Goal: Transaction & Acquisition: Purchase product/service

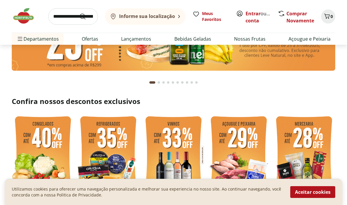
scroll to position [75, 0]
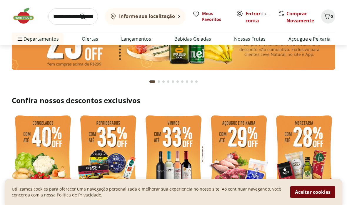
click at [326, 197] on button "Aceitar cookies" at bounding box center [312, 192] width 45 height 12
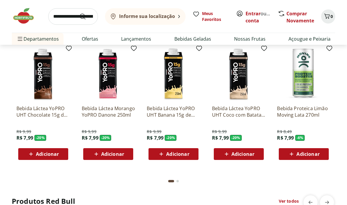
scroll to position [1388, 0]
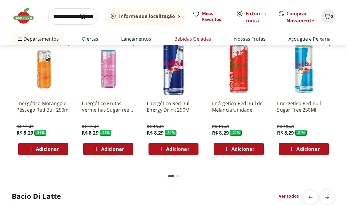
click at [190, 43] on li "Bebidas Geladas" at bounding box center [193, 39] width 46 height 12
click at [191, 40] on link "Bebidas Geladas" at bounding box center [192, 38] width 37 height 7
select select "**********"
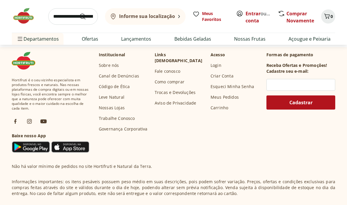
scroll to position [514, 0]
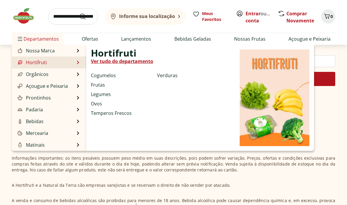
click at [77, 61] on li "Hortifruti Hortifruti Ver tudo do departamento Cogumelos Frutas Legumes Ovos Te…" at bounding box center [49, 62] width 74 height 12
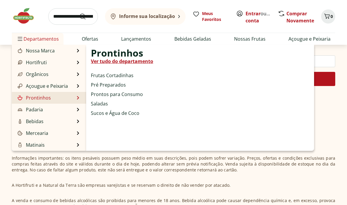
click at [74, 96] on li "Prontinhos Prontinhos Ver tudo do departamento Frutas Cortadinhas Pré Preparado…" at bounding box center [49, 98] width 74 height 12
click at [75, 99] on li "Prontinhos Prontinhos Ver tudo do departamento Frutas Cortadinhas Pré Preparado…" at bounding box center [49, 98] width 74 height 12
click at [33, 99] on link "Prontinhos" at bounding box center [33, 97] width 34 height 7
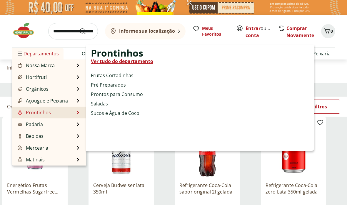
select select "**********"
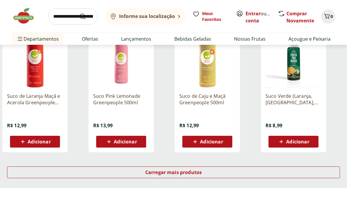
scroll to position [343, 0]
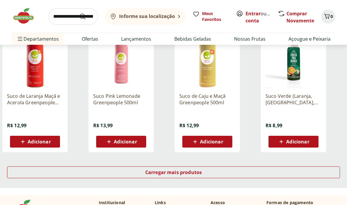
click at [52, 146] on div "Adicionar" at bounding box center [35, 141] width 41 height 11
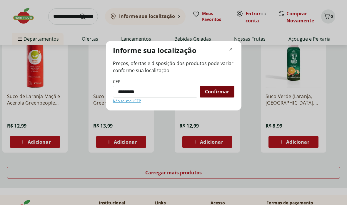
type input "*********"
click at [214, 94] on span "Confirmar" at bounding box center [217, 91] width 24 height 5
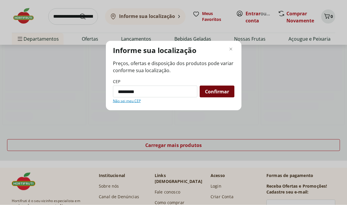
scroll to position [343, 0]
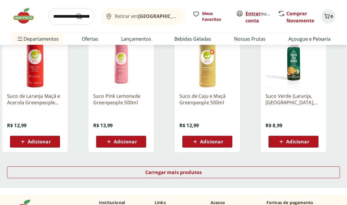
click at [254, 14] on link "Entrar" at bounding box center [252, 13] width 15 height 6
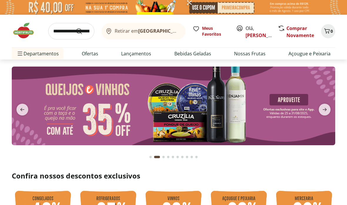
click at [229, 8] on img at bounding box center [173, 7] width 347 height 15
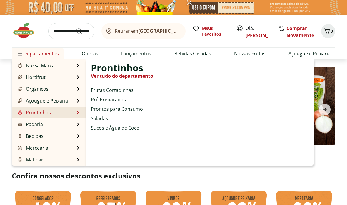
click at [70, 110] on li "Prontinhos Prontinhos Ver tudo do departamento Frutas Cortadinhas Pré Preparado…" at bounding box center [49, 112] width 74 height 12
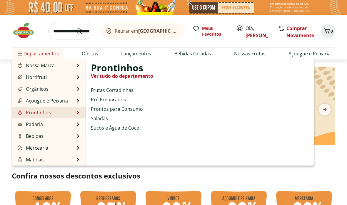
click at [50, 110] on link "Prontinhos" at bounding box center [33, 112] width 34 height 7
select select "**********"
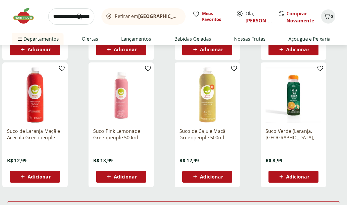
scroll to position [312, 0]
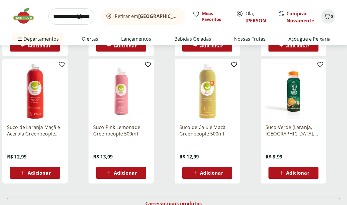
click at [48, 171] on span "Adicionar" at bounding box center [39, 172] width 23 height 5
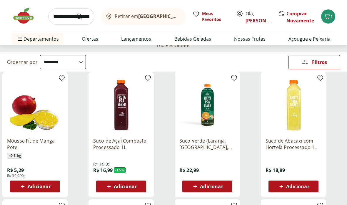
scroll to position [0, 0]
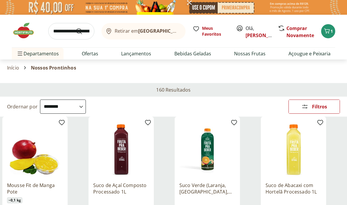
click at [58, 31] on input "search" at bounding box center [71, 31] width 46 height 16
type input "****"
click at [83, 31] on button "Submit Search" at bounding box center [83, 31] width 14 height 7
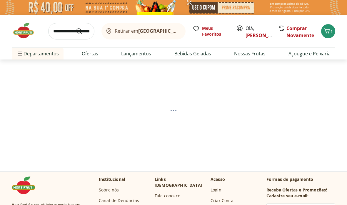
select select "**********"
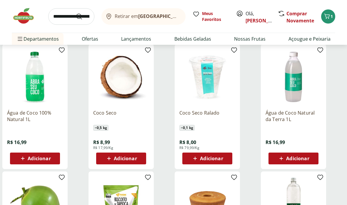
scroll to position [199, 0]
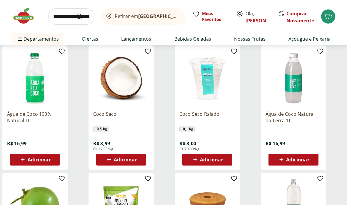
click at [288, 159] on span "Adicionar" at bounding box center [297, 159] width 23 height 5
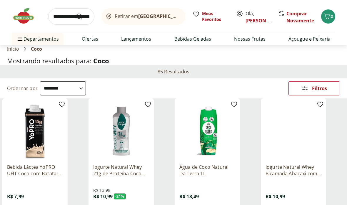
scroll to position [7, 0]
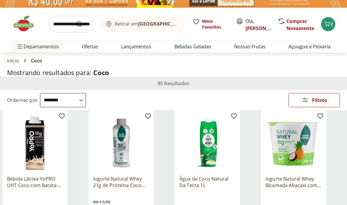
click at [62, 26] on input "search" at bounding box center [71, 24] width 46 height 16
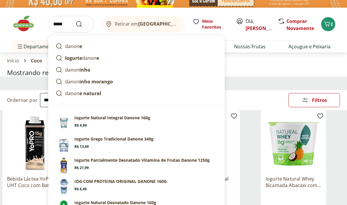
type input "******"
click at [83, 24] on button "Submit Search" at bounding box center [83, 24] width 14 height 7
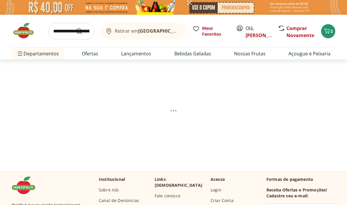
select select "**********"
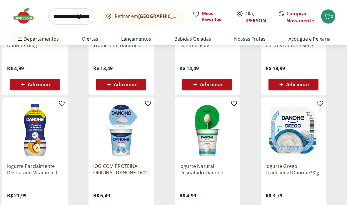
scroll to position [288, 0]
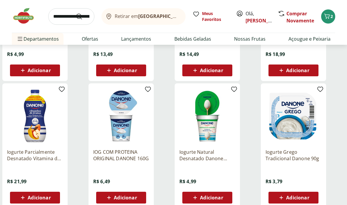
click at [299, 200] on span "Adicionar" at bounding box center [297, 197] width 23 height 5
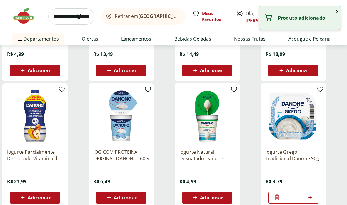
scroll to position [352, 0]
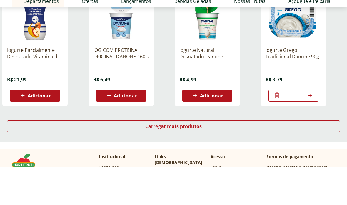
click at [312, 129] on icon at bounding box center [309, 132] width 7 height 7
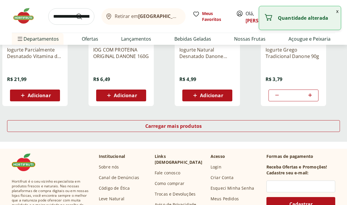
click at [312, 95] on icon at bounding box center [309, 94] width 7 height 7
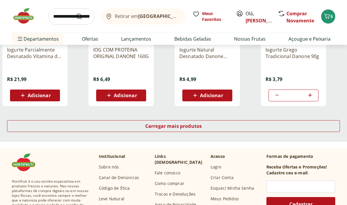
click at [309, 95] on icon at bounding box center [309, 94] width 7 height 7
type input "*"
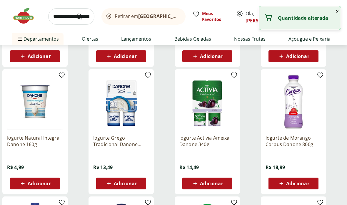
scroll to position [0, 0]
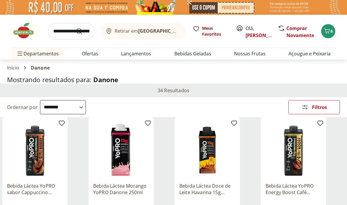
click at [61, 31] on input "search" at bounding box center [71, 31] width 46 height 16
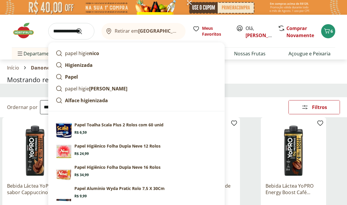
type input "**********"
click at [83, 31] on button "Submit Search" at bounding box center [83, 31] width 14 height 7
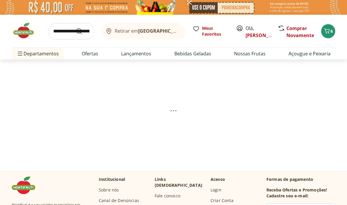
select select "**********"
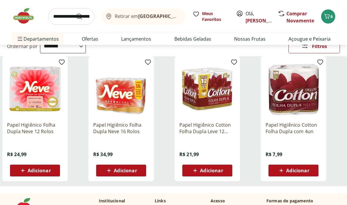
scroll to position [73, 0]
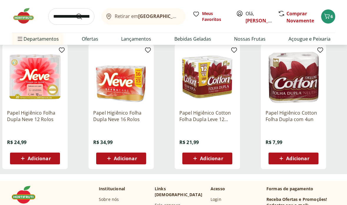
click at [36, 158] on span "Adicionar" at bounding box center [39, 158] width 23 height 5
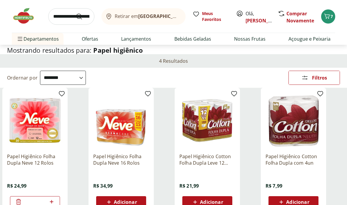
scroll to position [0, 0]
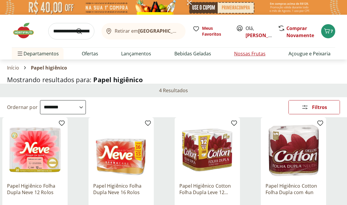
click at [251, 54] on link "Nossas Frutas" at bounding box center [249, 53] width 31 height 7
select select "**********"
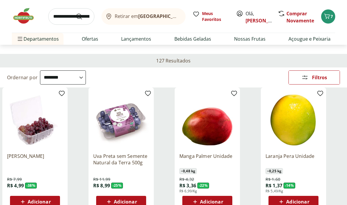
scroll to position [53, 0]
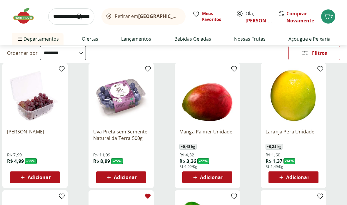
click at [38, 176] on span "Adicionar" at bounding box center [39, 177] width 23 height 5
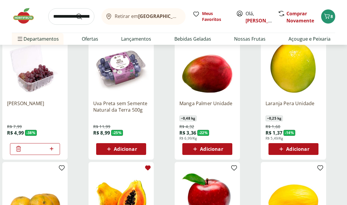
scroll to position [70, 0]
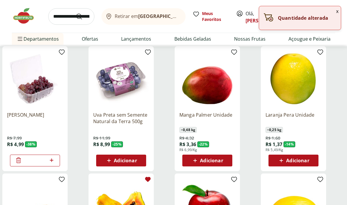
click at [215, 159] on span "Adicionar" at bounding box center [211, 160] width 23 height 5
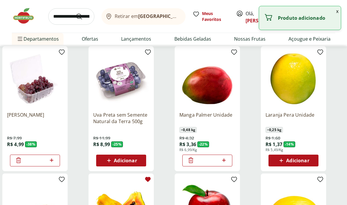
click at [300, 161] on span "Adicionar" at bounding box center [297, 160] width 23 height 5
click at [300, 161] on input "*" at bounding box center [293, 160] width 26 height 6
click at [309, 160] on icon at bounding box center [309, 159] width 7 height 7
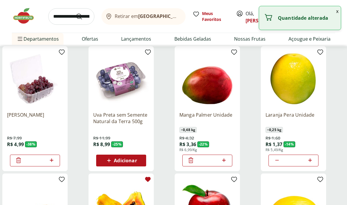
click at [309, 160] on icon at bounding box center [309, 159] width 7 height 7
type input "*"
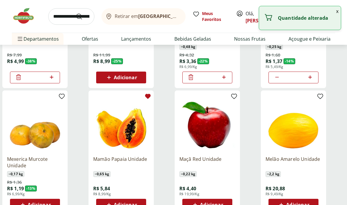
scroll to position [81, 0]
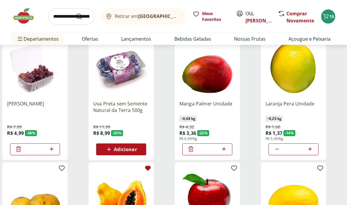
click at [59, 16] on input "search" at bounding box center [71, 16] width 46 height 16
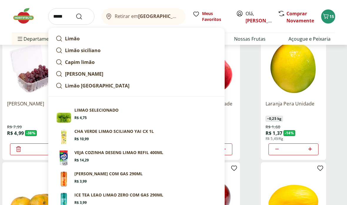
type input "*****"
click at [83, 16] on button "Submit Search" at bounding box center [83, 16] width 14 height 7
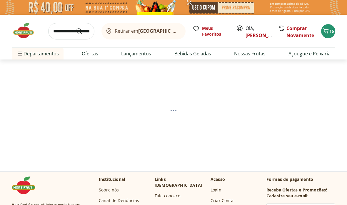
select select "**********"
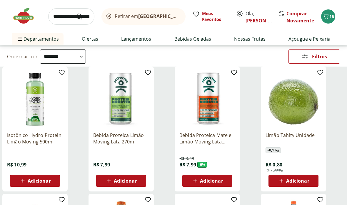
scroll to position [82, 0]
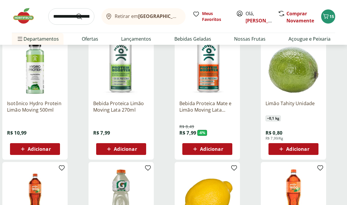
click at [295, 149] on span "Adicionar" at bounding box center [297, 148] width 23 height 5
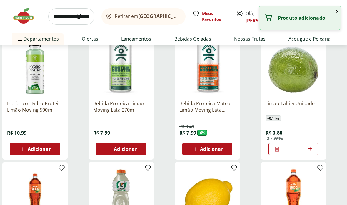
click at [311, 149] on icon at bounding box center [309, 148] width 7 height 7
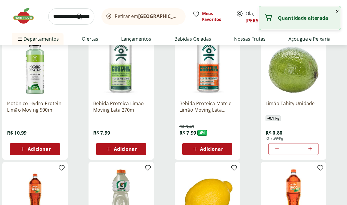
type input "*"
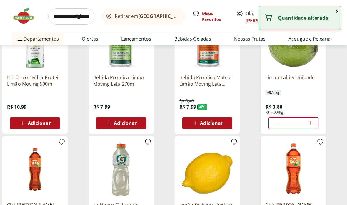
scroll to position [159, 0]
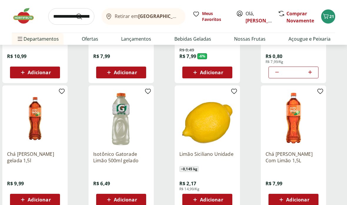
click at [217, 200] on span "Adicionar" at bounding box center [211, 199] width 23 height 5
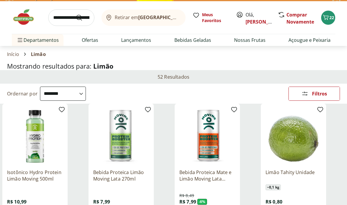
scroll to position [0, 0]
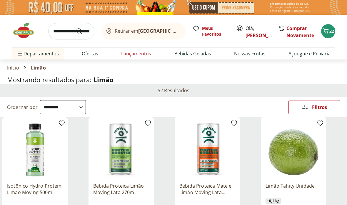
click at [143, 53] on link "Lançamentos" at bounding box center [136, 53] width 30 height 7
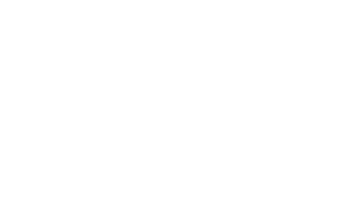
select select "**********"
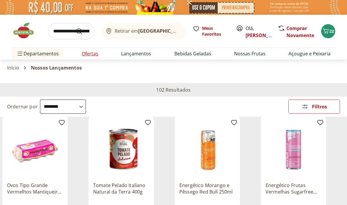
click at [95, 54] on link "Ofertas" at bounding box center [90, 53] width 16 height 7
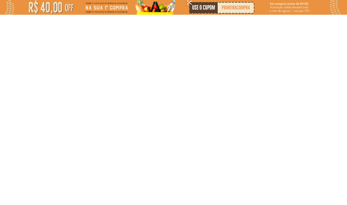
select select "**********"
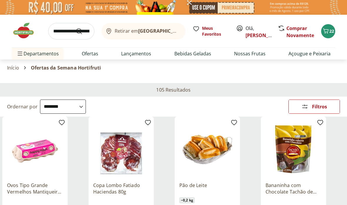
click at [61, 34] on input "search" at bounding box center [71, 31] width 46 height 16
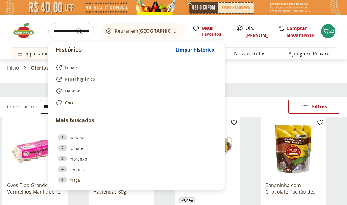
type input "*"
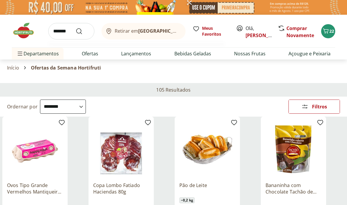
type input "*******"
click at [83, 31] on button "Submit Search" at bounding box center [83, 31] width 14 height 7
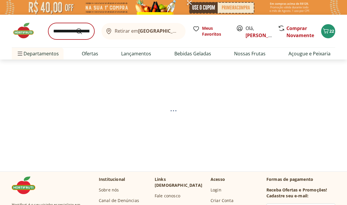
select select "**********"
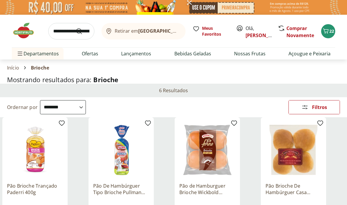
select select "**********"
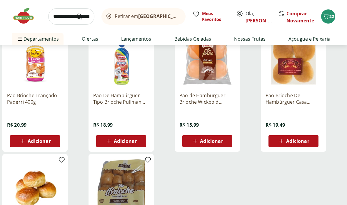
scroll to position [73, 0]
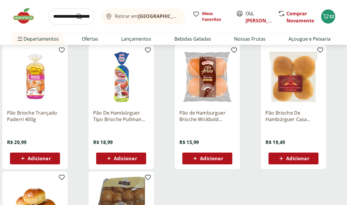
click at [29, 112] on p "Pão Brioche Trançado Paderri 400g" at bounding box center [35, 115] width 56 height 13
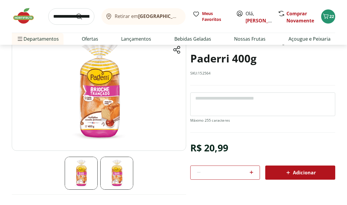
scroll to position [47, 0]
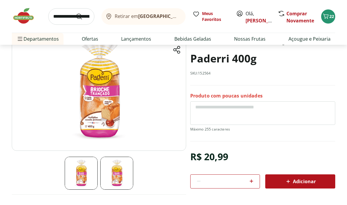
click at [113, 166] on img at bounding box center [116, 172] width 33 height 33
click at [284, 181] on div "Adicionar" at bounding box center [300, 181] width 61 height 11
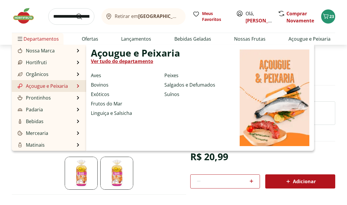
click at [58, 86] on link "Açougue e Peixaria" at bounding box center [41, 85] width 51 height 7
select select "**********"
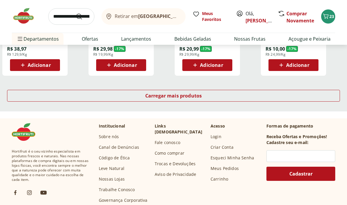
scroll to position [419, 0]
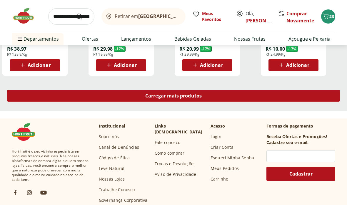
click at [231, 94] on div "Carregar mais produtos" at bounding box center [173, 96] width 333 height 12
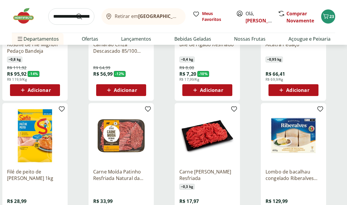
scroll to position [740, 0]
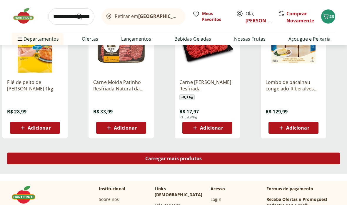
click at [228, 161] on div "Carregar mais produtos" at bounding box center [173, 158] width 333 height 12
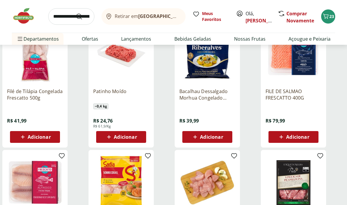
scroll to position [924, 0]
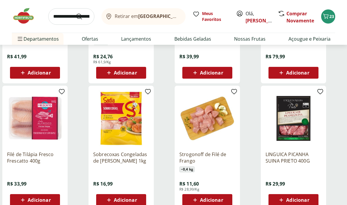
click at [48, 204] on button "Adicionar" at bounding box center [35, 200] width 50 height 12
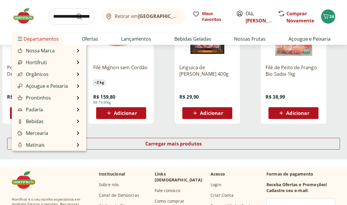
scroll to position [1138, 0]
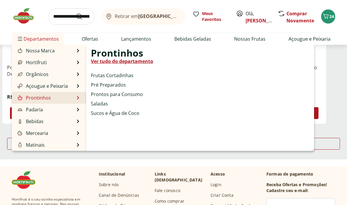
click at [71, 99] on li "Prontinhos Prontinhos Ver tudo do departamento Frutas Cortadinhas Pré Preparado…" at bounding box center [49, 98] width 74 height 12
click at [78, 99] on li "Prontinhos Prontinhos Ver tudo do departamento Frutas Cortadinhas Pré Preparado…" at bounding box center [49, 98] width 74 height 12
click at [38, 97] on link "Prontinhos" at bounding box center [33, 97] width 34 height 7
select select "**********"
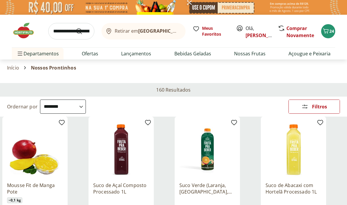
scroll to position [27, 0]
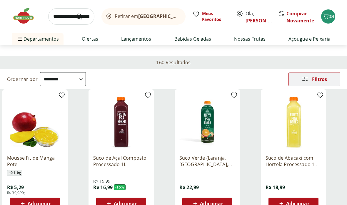
click at [312, 78] on span "Filtros" at bounding box center [319, 79] width 15 height 5
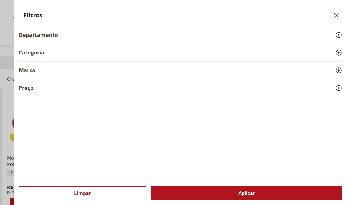
click at [339, 36] on use at bounding box center [338, 34] width 7 height 7
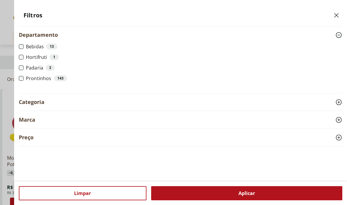
click at [339, 103] on icon at bounding box center [338, 101] width 7 height 7
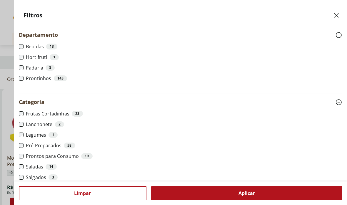
scroll to position [12, 0]
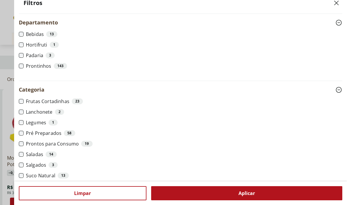
click at [20, 136] on ul "Frutas Cortadinhas 23 Lanchonete 2 Legumes 1 Pré Preparados 58 Prontos para Con…" at bounding box center [180, 145] width 323 height 95
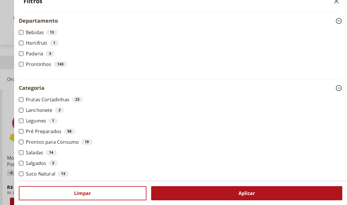
scroll to position [16, 0]
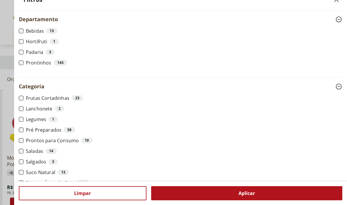
click at [197, 200] on div "Aplicar" at bounding box center [246, 193] width 191 height 14
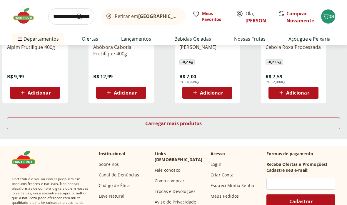
scroll to position [411, 0]
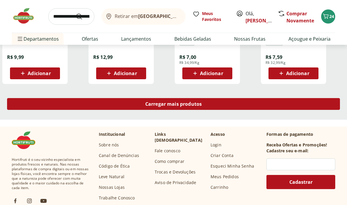
click at [202, 102] on div "Carregar mais produtos" at bounding box center [173, 104] width 333 height 12
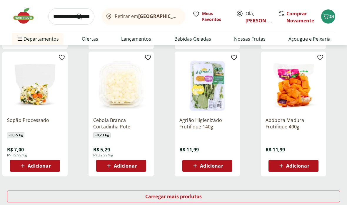
scroll to position [746, 0]
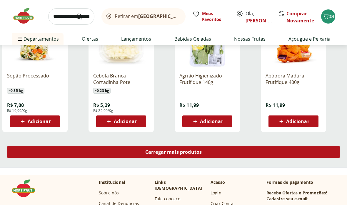
click at [199, 152] on span "Carregar mais produtos" at bounding box center [173, 151] width 57 height 5
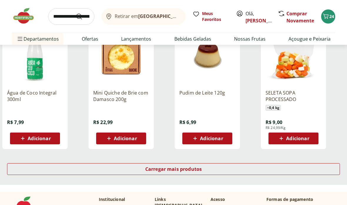
scroll to position [1122, 0]
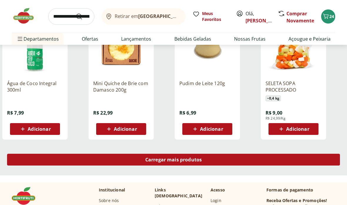
click at [207, 161] on div "Carregar mais produtos" at bounding box center [173, 159] width 333 height 12
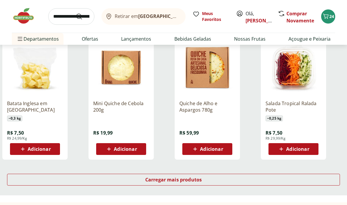
scroll to position [1516, 0]
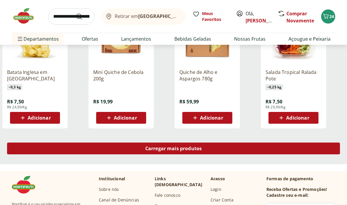
click at [203, 150] on div "Carregar mais produtos" at bounding box center [173, 148] width 333 height 12
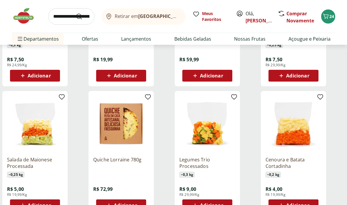
scroll to position [1569, 0]
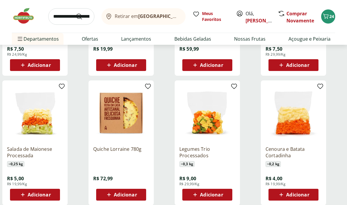
click at [304, 197] on span "Adicionar" at bounding box center [297, 194] width 23 height 5
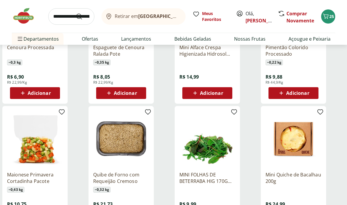
scroll to position [1837, 0]
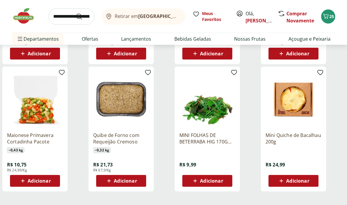
click at [126, 179] on span "Adicionar" at bounding box center [125, 180] width 23 height 5
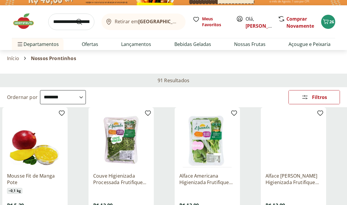
scroll to position [0, 0]
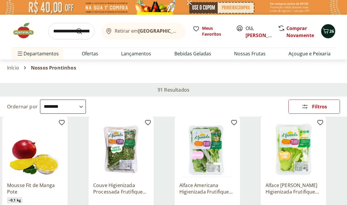
click at [327, 34] on span "Carrinho" at bounding box center [325, 31] width 7 height 8
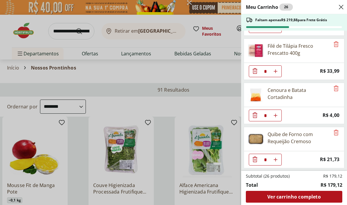
scroll to position [435, 0]
click at [68, 30] on div "Meu Carrinho 26 Faltam apenas R$ 219,88 para Frete Grátis Suco de Laranja Maçã …" at bounding box center [173, 102] width 347 height 205
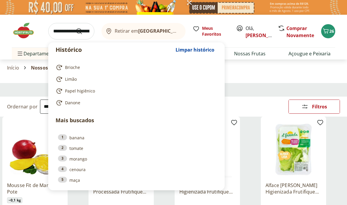
click at [68, 30] on input "search" at bounding box center [71, 31] width 46 height 16
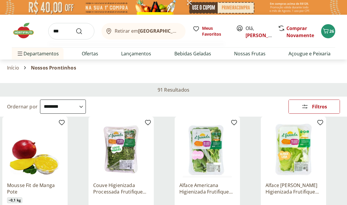
type input "****"
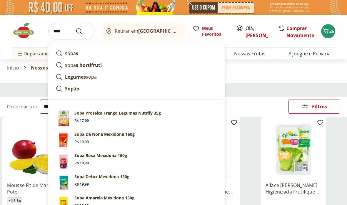
click at [83, 31] on button "Submit Search" at bounding box center [83, 31] width 14 height 7
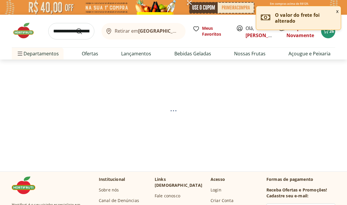
select select "**********"
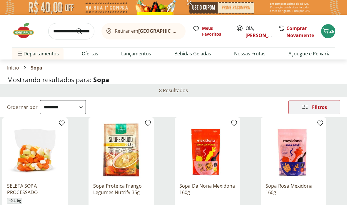
click at [305, 109] on icon "Abrir Filtros" at bounding box center [304, 106] width 7 height 7
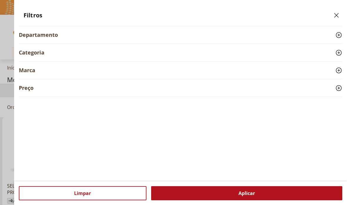
click at [340, 35] on icon at bounding box center [338, 34] width 7 height 7
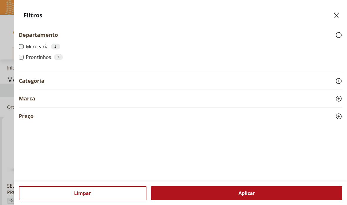
click at [199, 200] on div "Aplicar" at bounding box center [246, 193] width 191 height 14
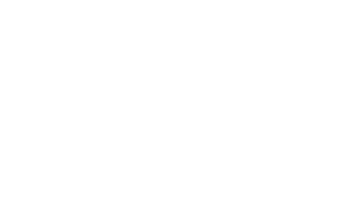
scroll to position [24, 0]
select select "**********"
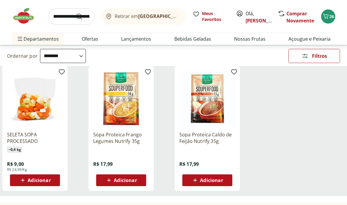
scroll to position [50, 0]
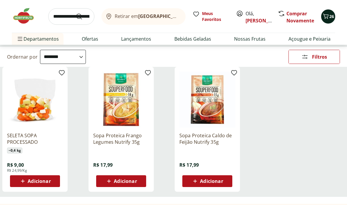
click at [323, 20] on button "26" at bounding box center [328, 16] width 14 height 14
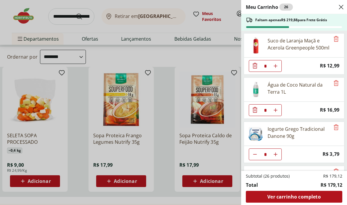
scroll to position [0, 0]
click at [64, 20] on div "Meu Carrinho 26 Faltam apenas R$ 219,88 para Frete Grátis Suco de Laranja Maçã …" at bounding box center [173, 102] width 347 height 205
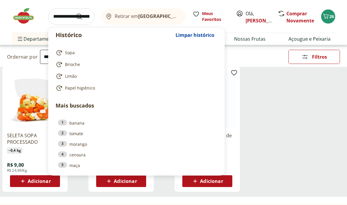
click at [65, 16] on input "search" at bounding box center [71, 16] width 46 height 16
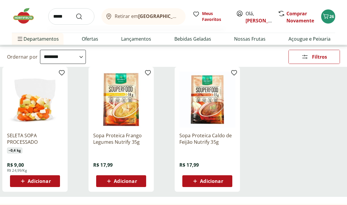
type input "******"
click at [83, 16] on button "Submit Search" at bounding box center [83, 16] width 14 height 7
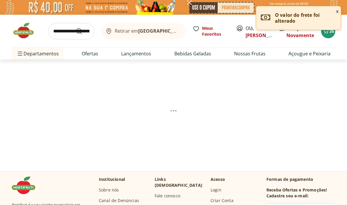
select select "**********"
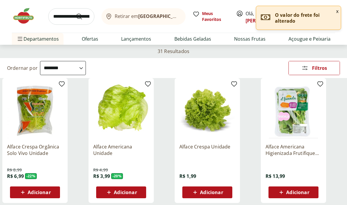
scroll to position [43, 0]
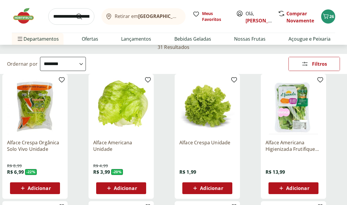
click at [20, 120] on img at bounding box center [35, 106] width 56 height 56
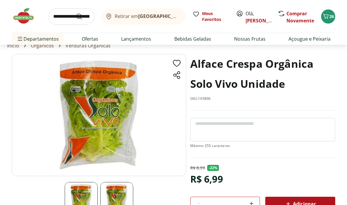
scroll to position [46, 0]
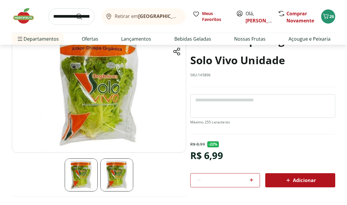
scroll to position [43, 0]
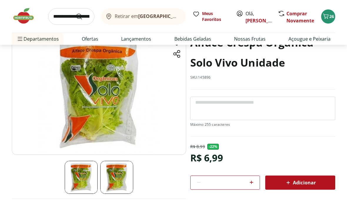
select select "**********"
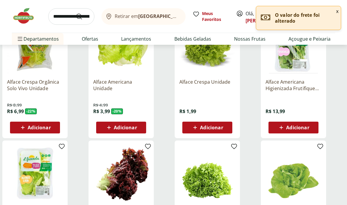
scroll to position [158, 0]
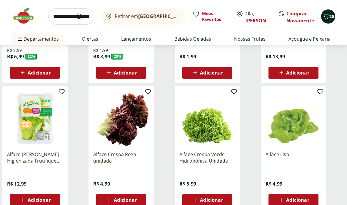
click at [332, 16] on span "26" at bounding box center [331, 17] width 5 height 6
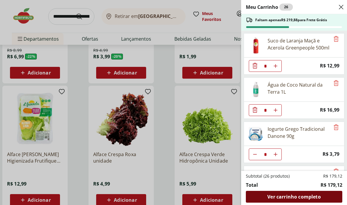
click at [299, 202] on div "Ver carrinho completo" at bounding box center [294, 196] width 96 height 12
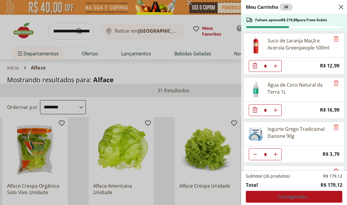
click at [201, 9] on div "Meu Carrinho 26 Faltam apenas R$ 219,88 para Frete Grátis Suco de Laranja Maçã …" at bounding box center [173, 102] width 347 height 205
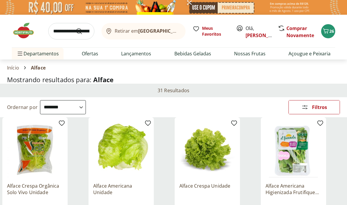
click at [222, 8] on img at bounding box center [173, 7] width 347 height 15
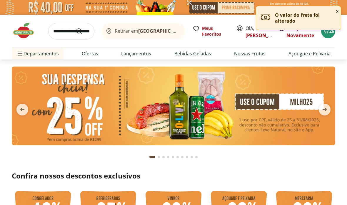
click at [221, 7] on img at bounding box center [173, 7] width 347 height 15
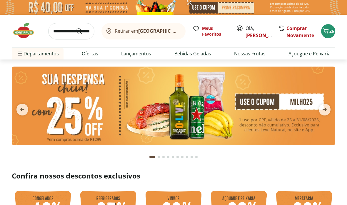
drag, startPoint x: 221, startPoint y: 7, endPoint x: 252, endPoint y: 10, distance: 31.2
click at [252, 10] on img at bounding box center [173, 7] width 347 height 15
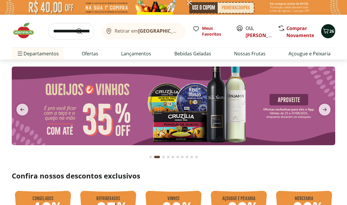
click at [331, 32] on span "26" at bounding box center [331, 31] width 5 height 6
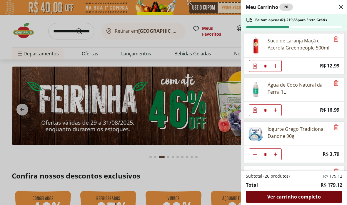
click at [302, 198] on span "Ver carrinho completo" at bounding box center [293, 196] width 53 height 5
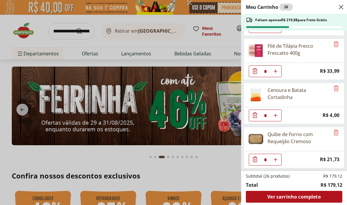
scroll to position [435, 0]
drag, startPoint x: 0, startPoint y: 0, endPoint x: 336, endPoint y: 133, distance: 361.4
click at [336, 133] on icon "Remove" at bounding box center [335, 132] width 7 height 7
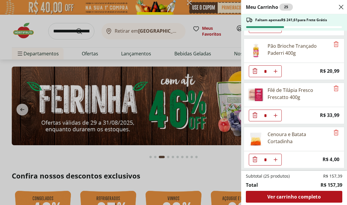
scroll to position [391, 0]
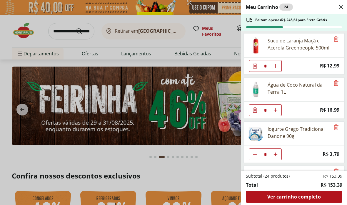
scroll to position [0, 0]
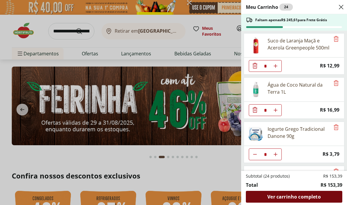
click at [295, 195] on span "Ver carrinho completo" at bounding box center [293, 196] width 53 height 5
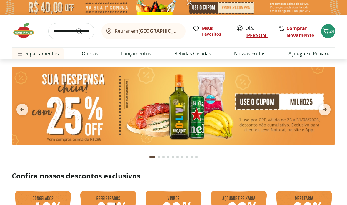
click at [254, 33] on link "[PERSON_NAME]" at bounding box center [264, 35] width 38 height 6
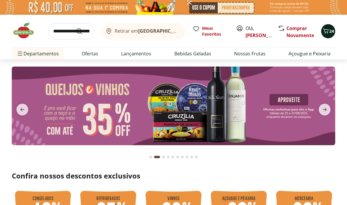
click at [324, 31] on icon "Carrinho" at bounding box center [325, 30] width 7 height 7
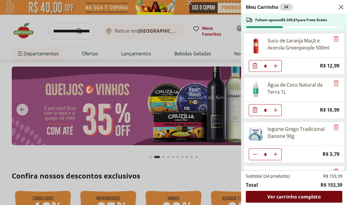
click at [308, 198] on span "Ver carrinho completo" at bounding box center [293, 196] width 53 height 5
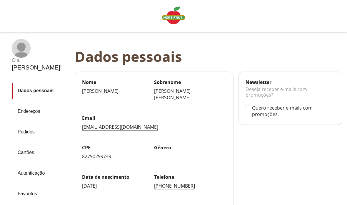
scroll to position [24, 0]
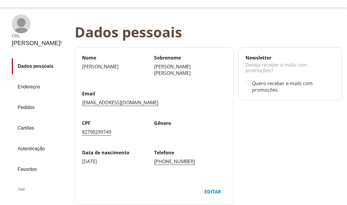
click at [33, 99] on link "Pedidos" at bounding box center [41, 107] width 58 height 16
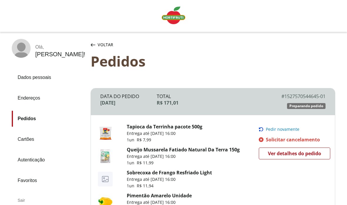
click at [101, 43] on span "Voltar" at bounding box center [106, 45] width 16 height 6
